Goal: Task Accomplishment & Management: Manage account settings

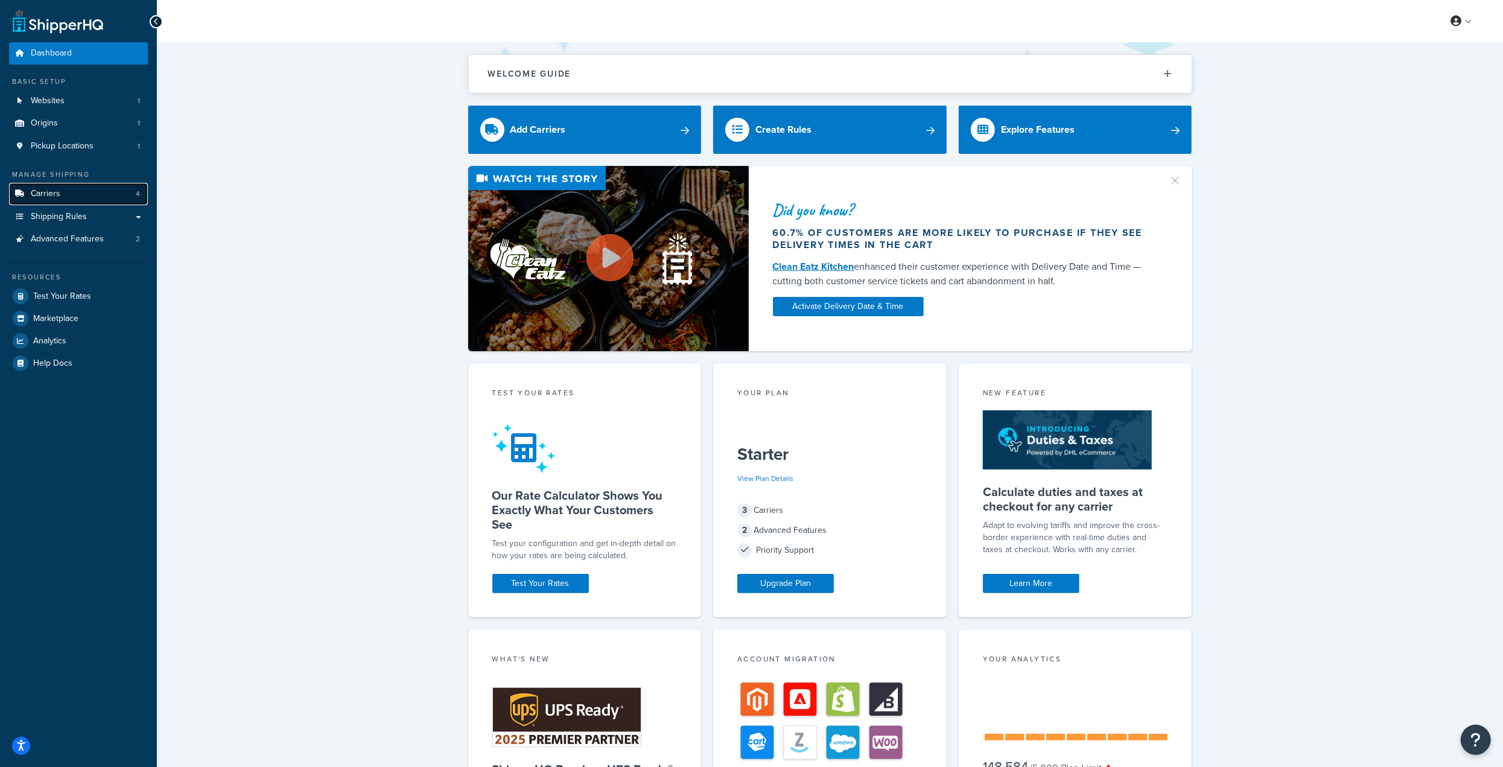
click at [92, 191] on link "Carriers 4" at bounding box center [78, 194] width 139 height 22
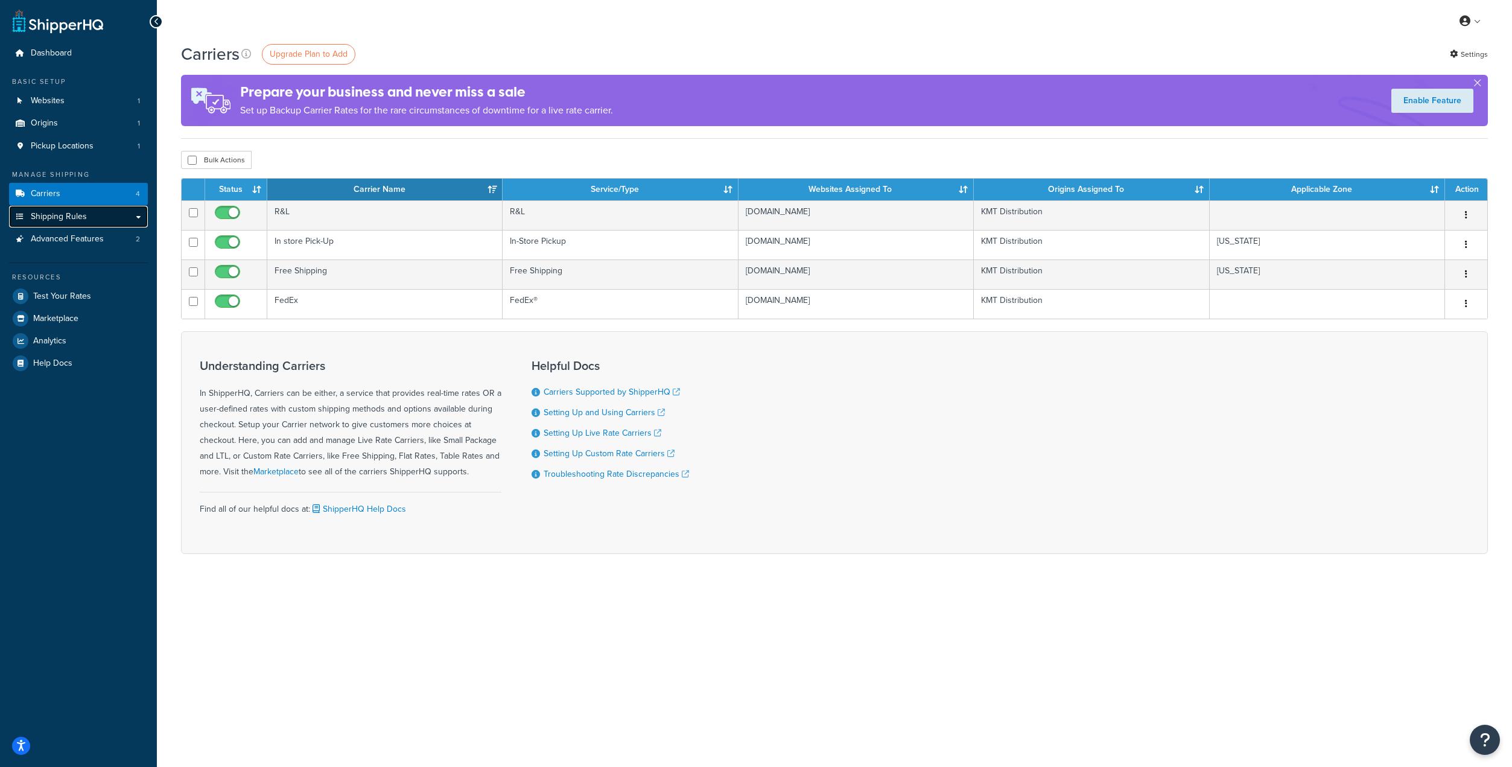
click at [80, 215] on span "Shipping Rules" at bounding box center [59, 217] width 56 height 10
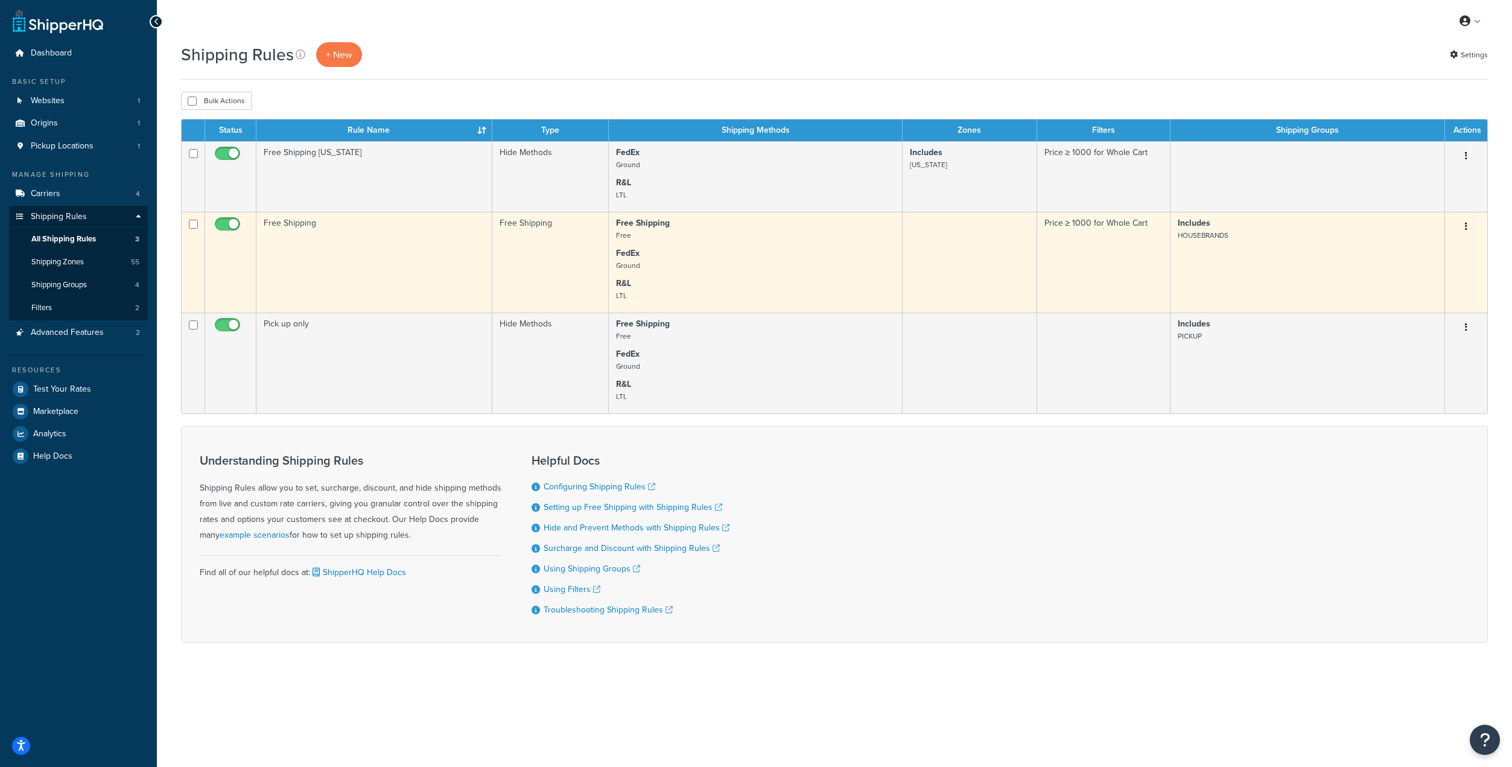
click at [291, 226] on td "Free Shipping" at bounding box center [374, 262] width 236 height 101
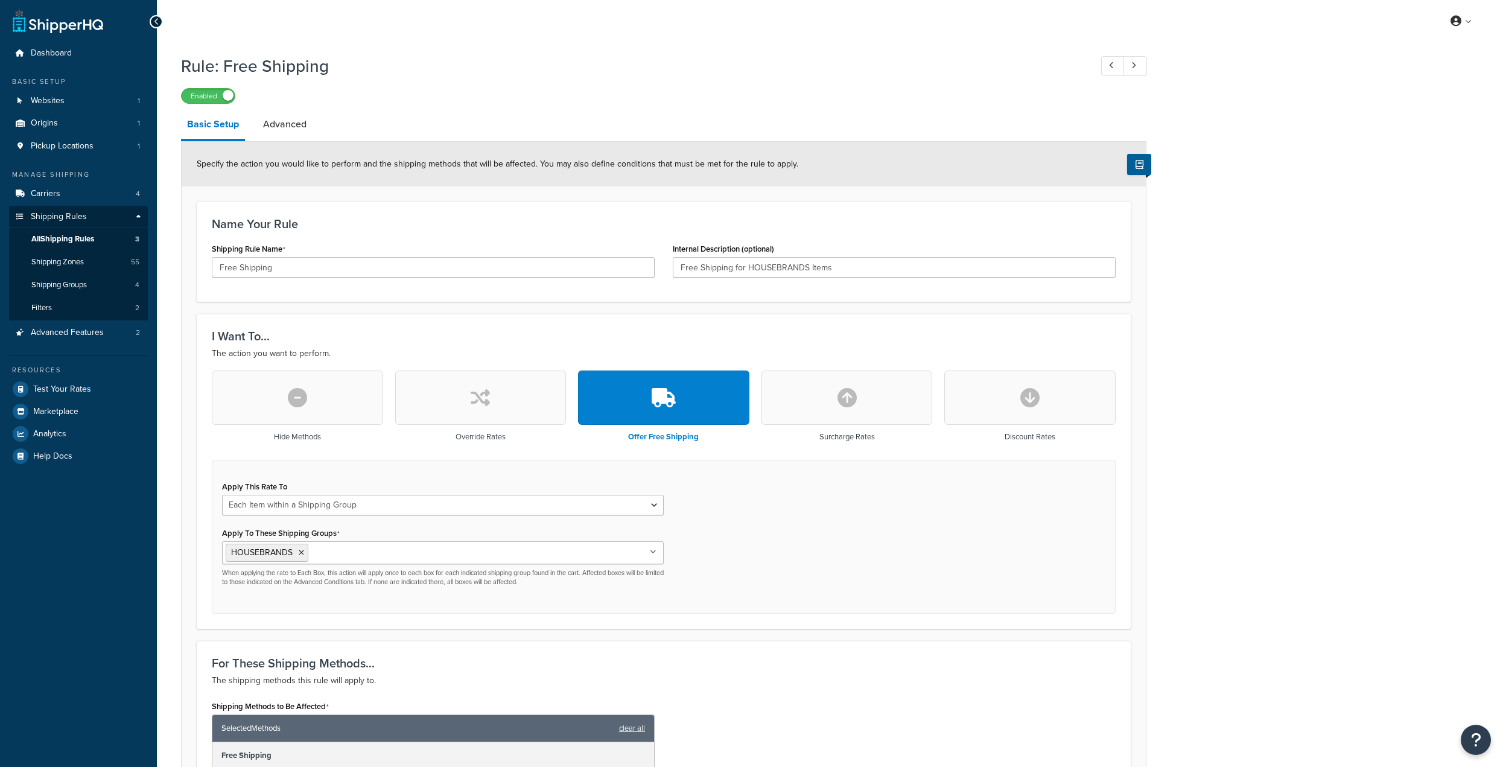
select select "ITEM"
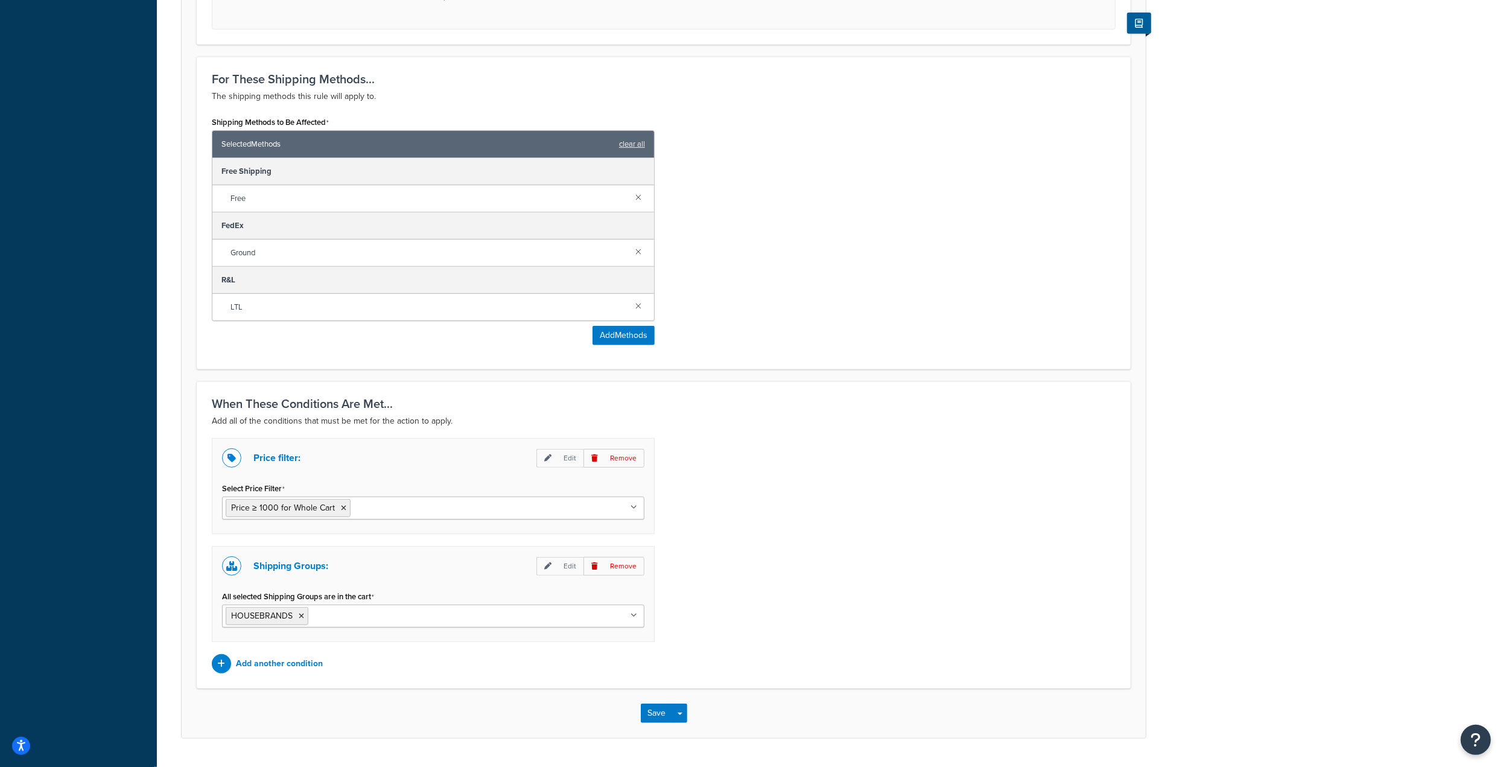
scroll to position [609, 0]
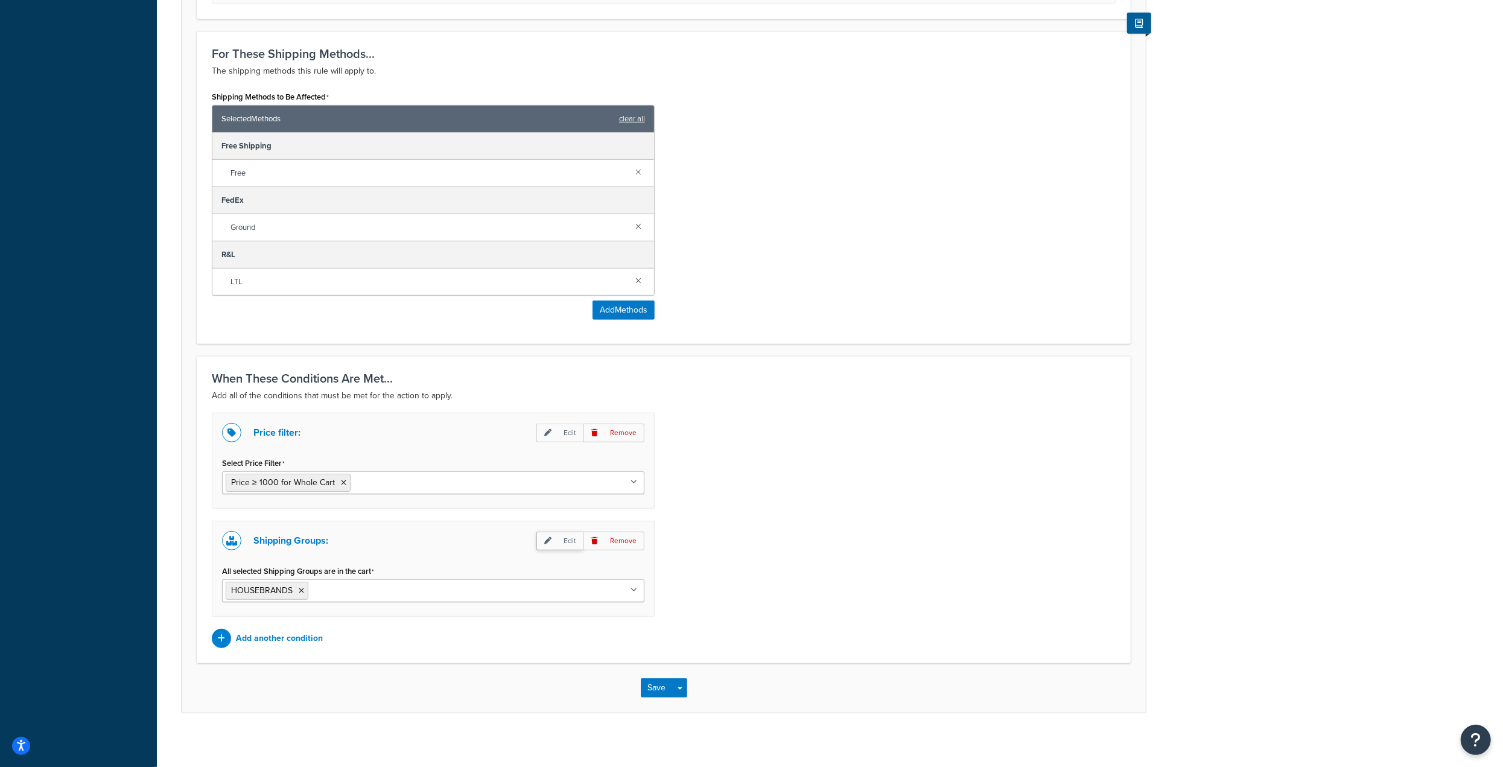
click at [567, 535] on p "Edit" at bounding box center [559, 541] width 47 height 19
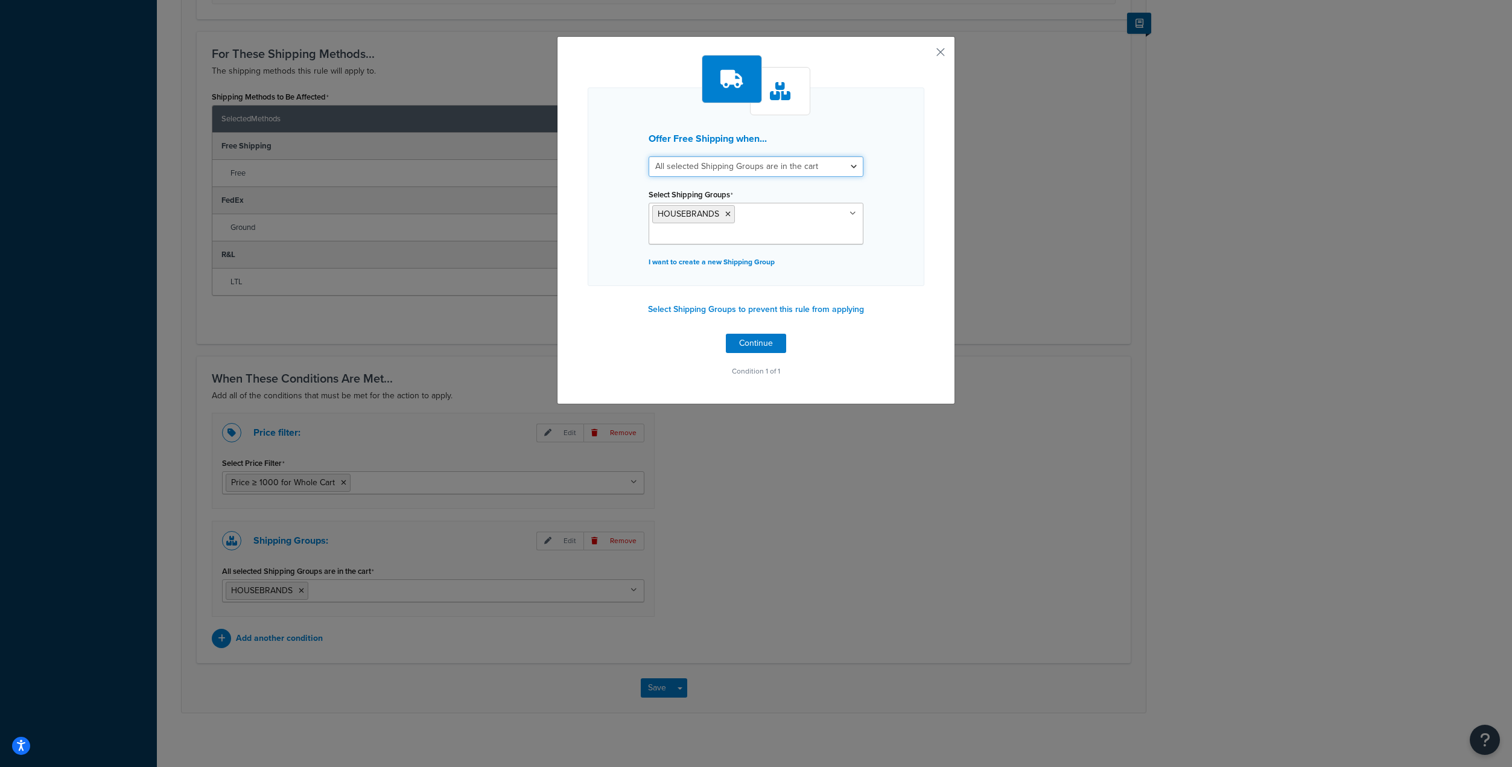
click at [818, 165] on select "All selected Shipping Groups are in the cart Any selected Shipping Groups are i…" at bounding box center [756, 166] width 215 height 21
click at [924, 55] on button "button" at bounding box center [922, 56] width 3 height 3
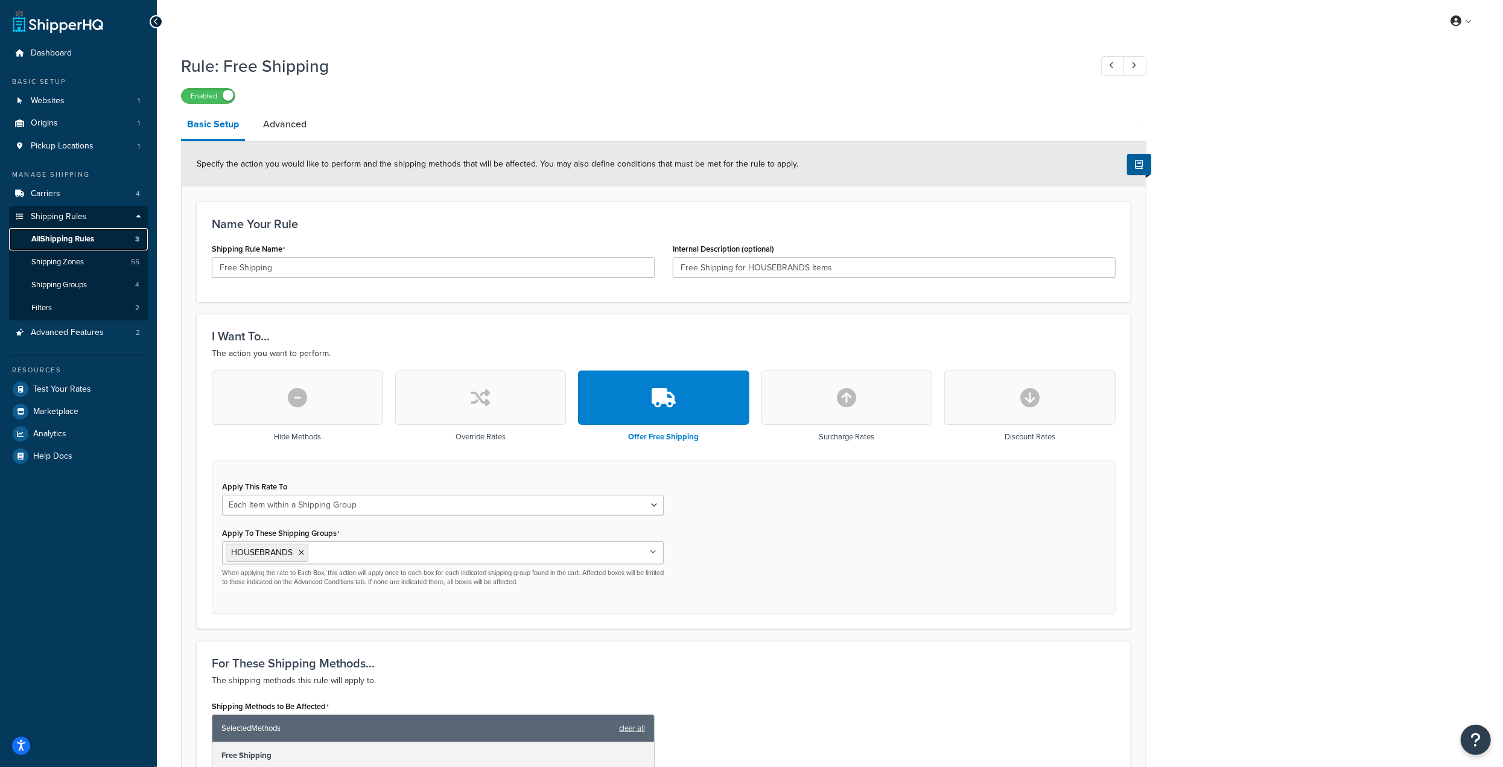
click at [80, 243] on span "All Shipping Rules" at bounding box center [62, 239] width 63 height 10
